Goal: Information Seeking & Learning: Learn about a topic

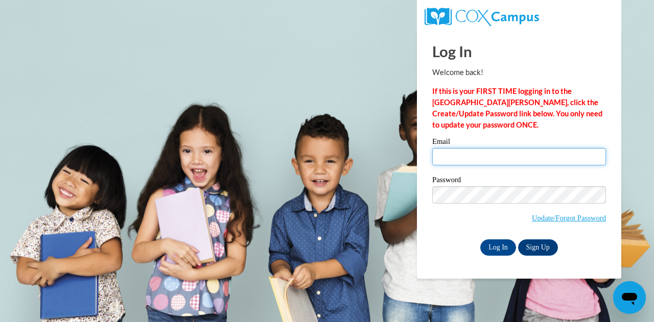
type input "abuffaloe@atlantaspeechschool.org"
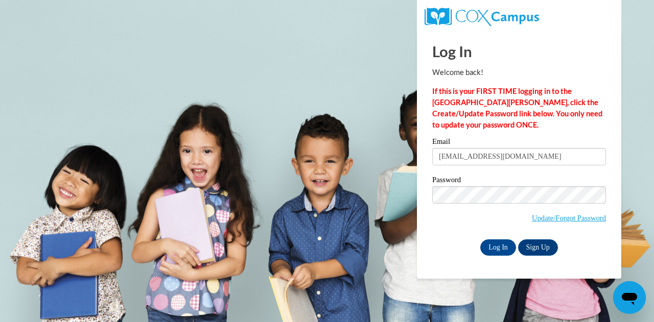
click at [498, 263] on div "Log In Welcome back! If this is your FIRST TIME logging in to the NEW Cox Campu…" at bounding box center [519, 155] width 220 height 248
click at [497, 256] on div "Log In Welcome back! If this is your FIRST TIME logging in to the NEW Cox Campu…" at bounding box center [519, 155] width 220 height 248
click at [497, 254] on input "Log In" at bounding box center [498, 248] width 36 height 16
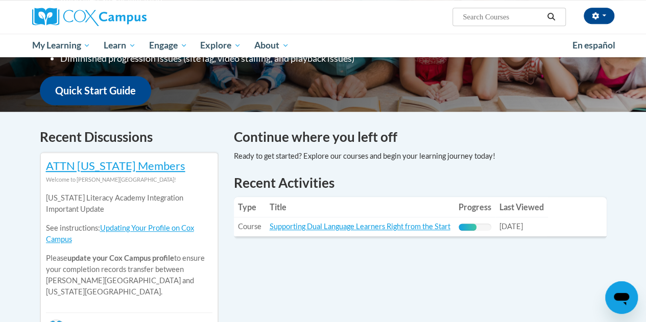
scroll to position [246, 0]
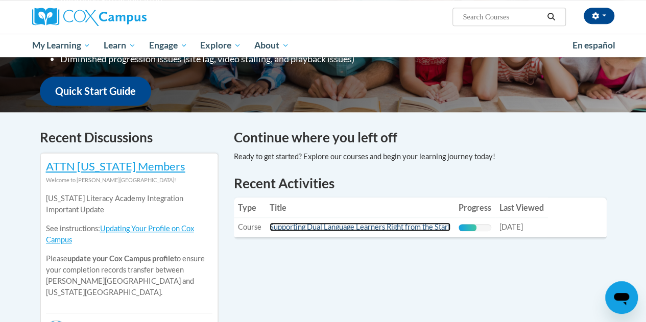
click at [357, 227] on link "Supporting Dual Language Learners Right from the Start" at bounding box center [360, 227] width 181 height 9
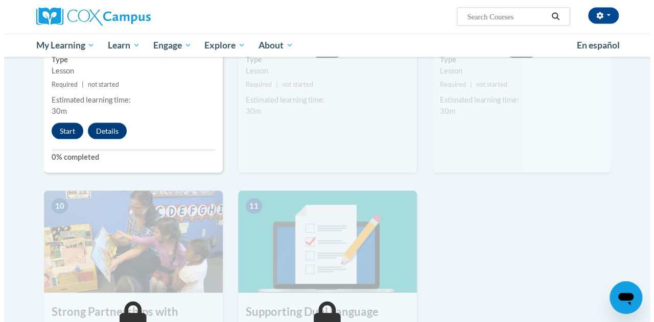
scroll to position [941, 0]
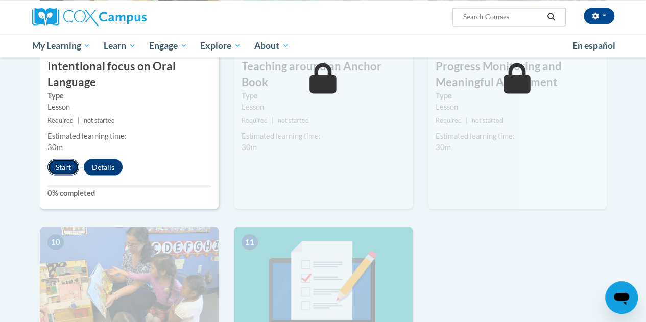
click at [58, 159] on button "Start" at bounding box center [64, 167] width 32 height 16
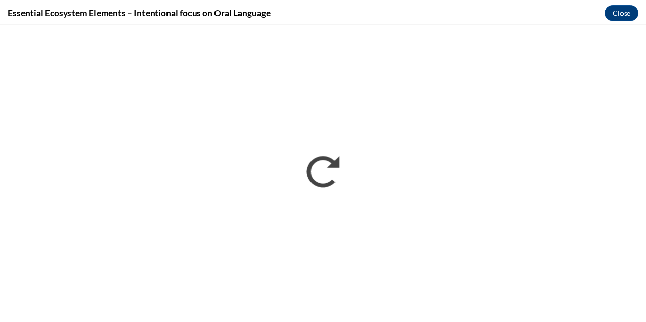
scroll to position [0, 0]
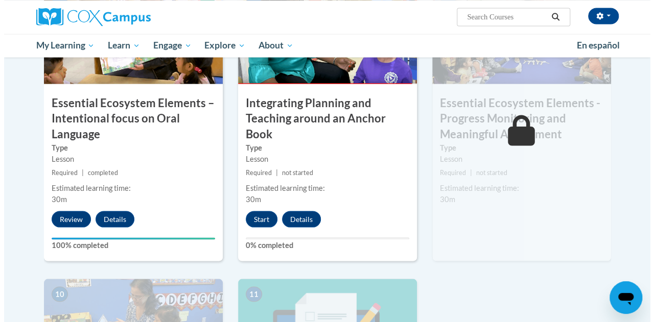
scroll to position [891, 0]
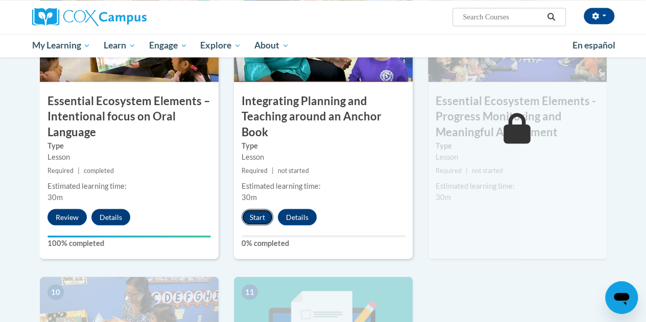
click at [267, 212] on button "Start" at bounding box center [258, 217] width 32 height 16
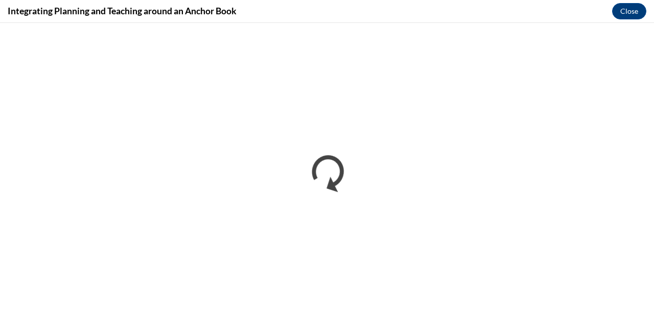
scroll to position [0, 0]
